Goal: Task Accomplishment & Management: Manage account settings

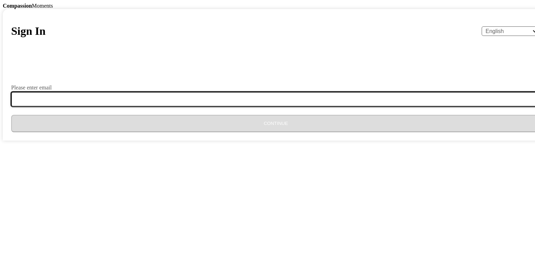
click at [244, 107] on input "Please enter email" at bounding box center [279, 99] width 537 height 15
type input "[EMAIL_ADDRESS][DOMAIN_NAME]"
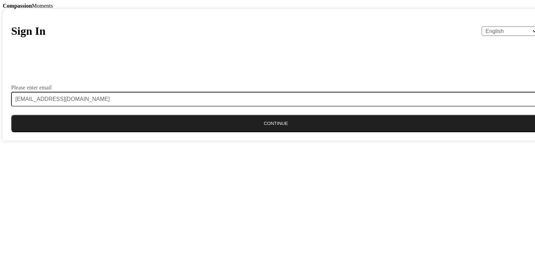
click at [257, 132] on button "Continue" at bounding box center [275, 123] width 529 height 17
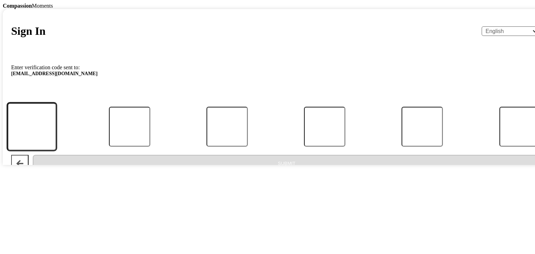
click at [56, 150] on input "Code" at bounding box center [31, 127] width 49 height 48
paste input "286768"
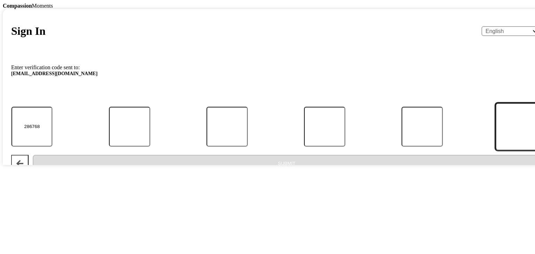
type input "2"
type input "8"
type input "6"
type input "7"
type input "6"
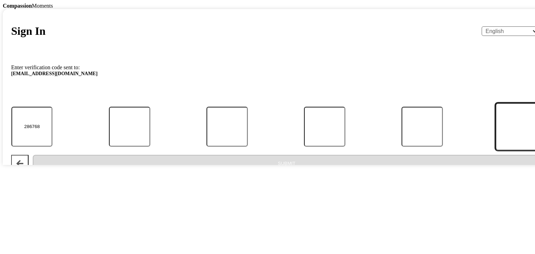
type input "8"
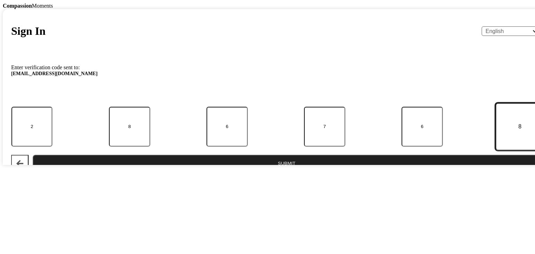
click at [33, 155] on button "Submit" at bounding box center [286, 163] width 507 height 17
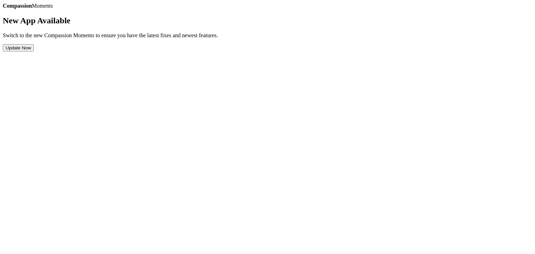
click at [34, 52] on button "Update Now" at bounding box center [18, 47] width 31 height 7
